Goal: Information Seeking & Learning: Learn about a topic

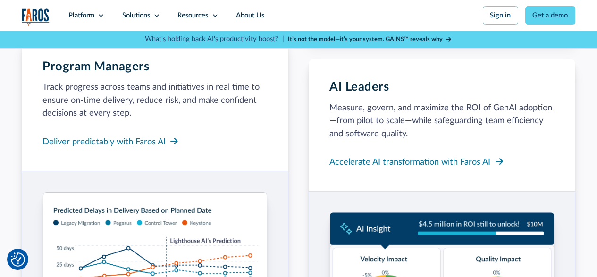
scroll to position [1085, 0]
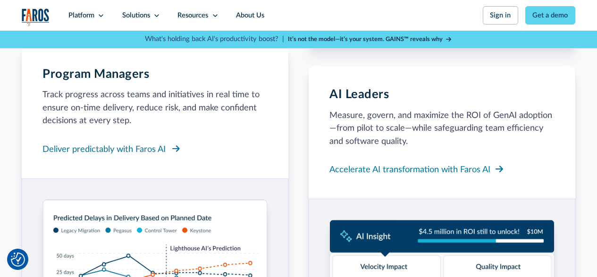
click at [105, 156] on div "Deliver predictably with Faros AI" at bounding box center [103, 149] width 123 height 13
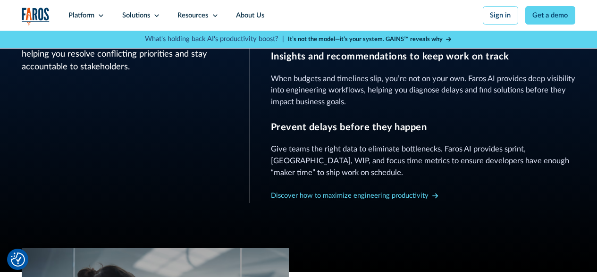
scroll to position [566, 0]
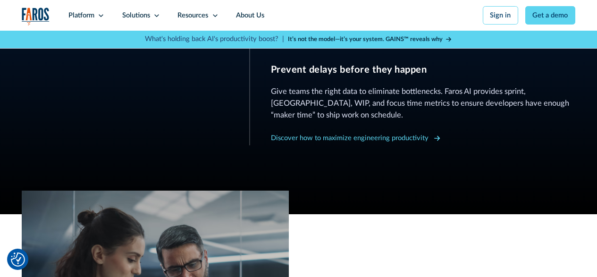
click at [435, 141] on icon at bounding box center [437, 138] width 6 height 7
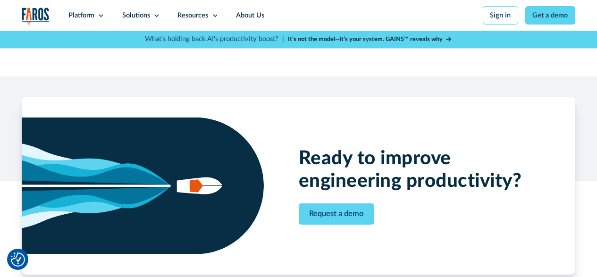
scroll to position [1556, 0]
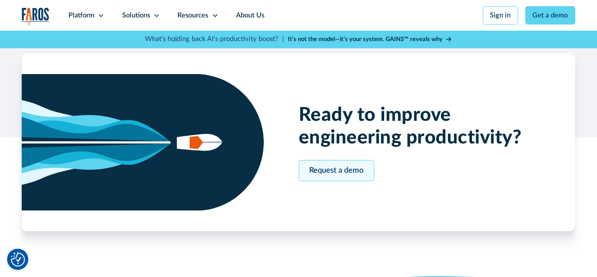
click at [317, 181] on link "Request a demo" at bounding box center [337, 170] width 76 height 21
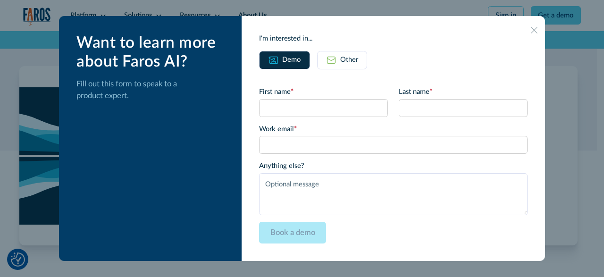
click at [531, 30] on icon at bounding box center [534, 30] width 7 height 7
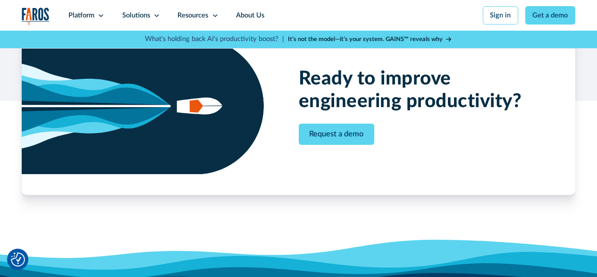
scroll to position [1650, 0]
